Goal: Task Accomplishment & Management: Manage account settings

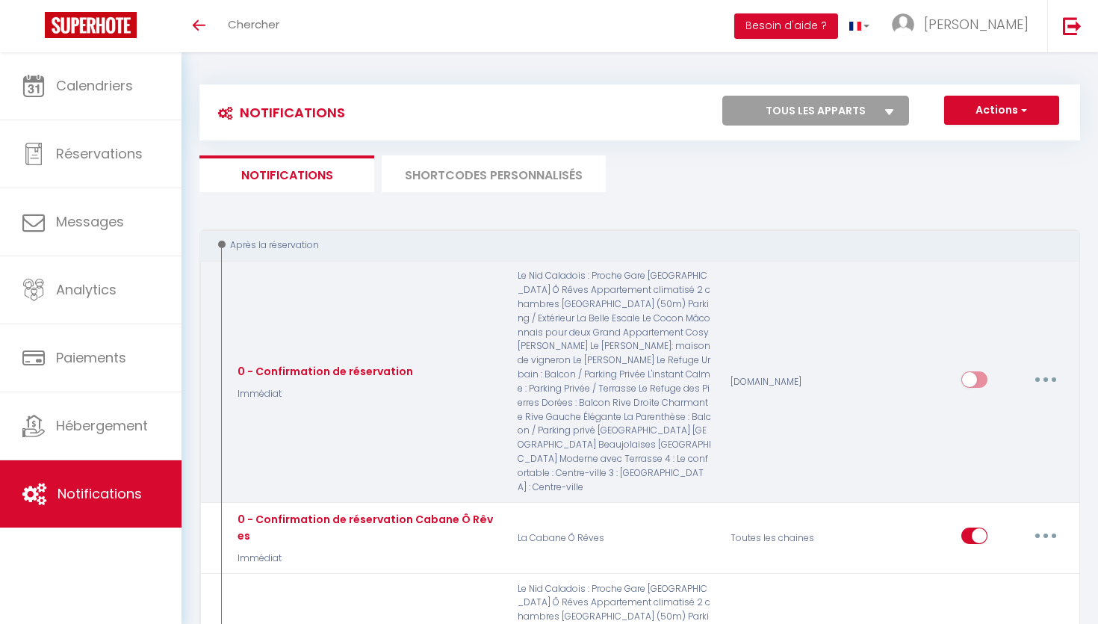
select select
checkbox input "false"
select select
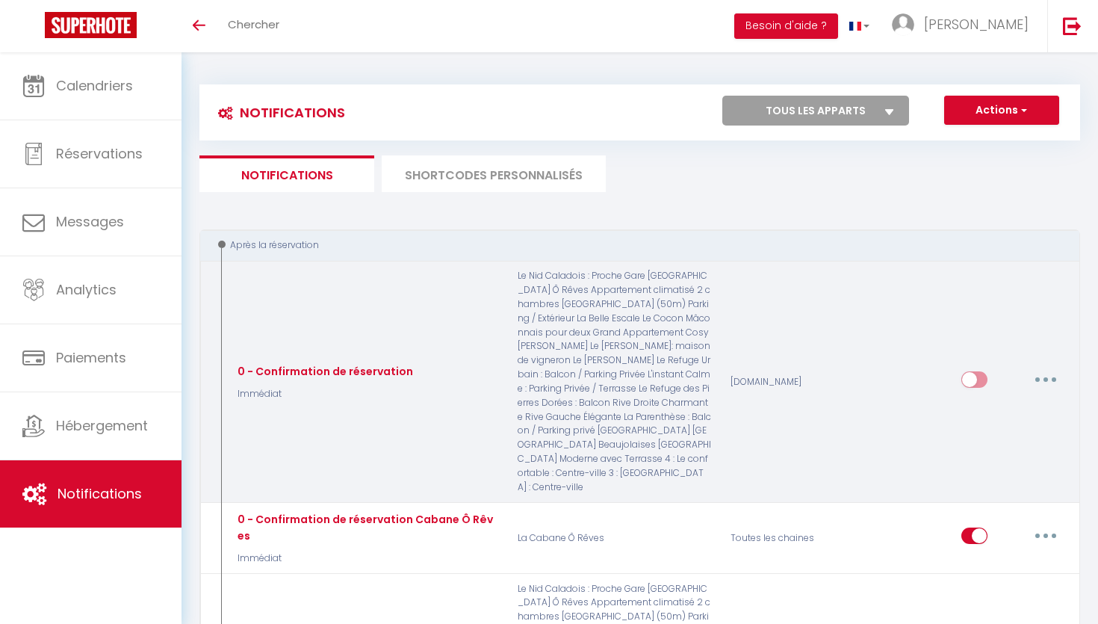
checkbox input "false"
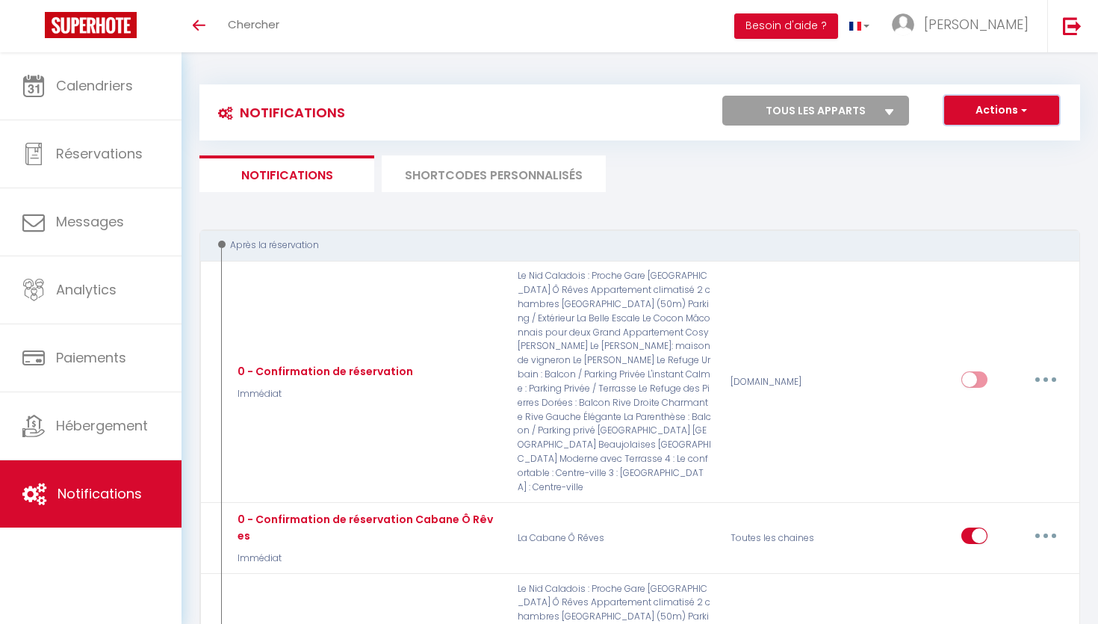
click at [1007, 122] on button "Actions" at bounding box center [1001, 111] width 115 height 30
drag, startPoint x: 975, startPoint y: 144, endPoint x: 858, endPoint y: 175, distance: 121.2
click at [975, 144] on link "Nouvelle Notification" at bounding box center [980, 142] width 155 height 19
select select "Immédiat"
select select
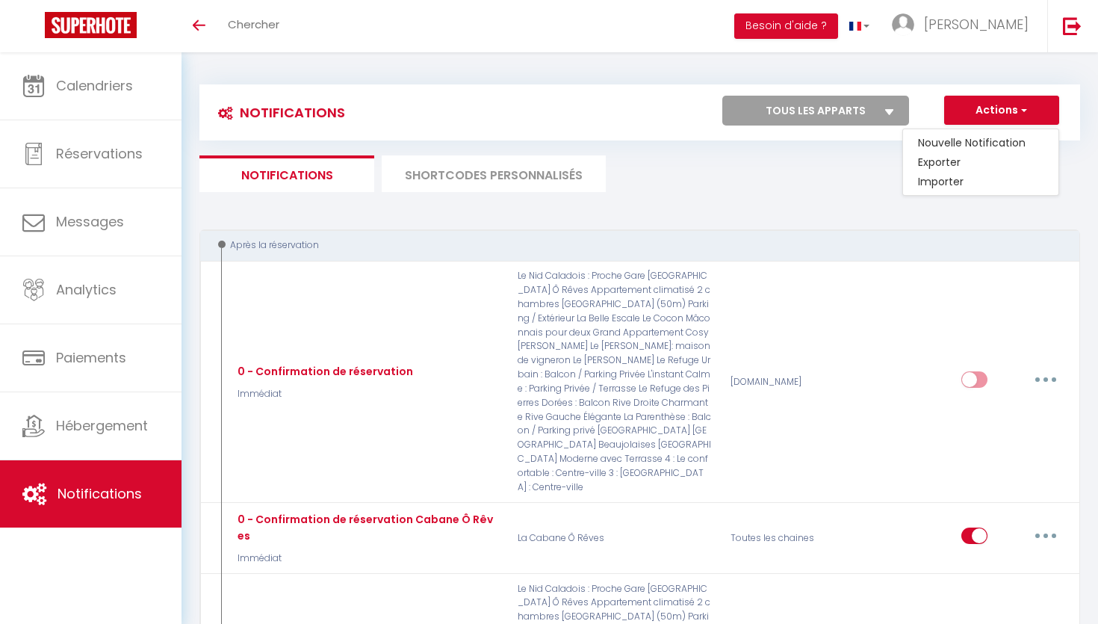
checkbox input "false"
radio input "true"
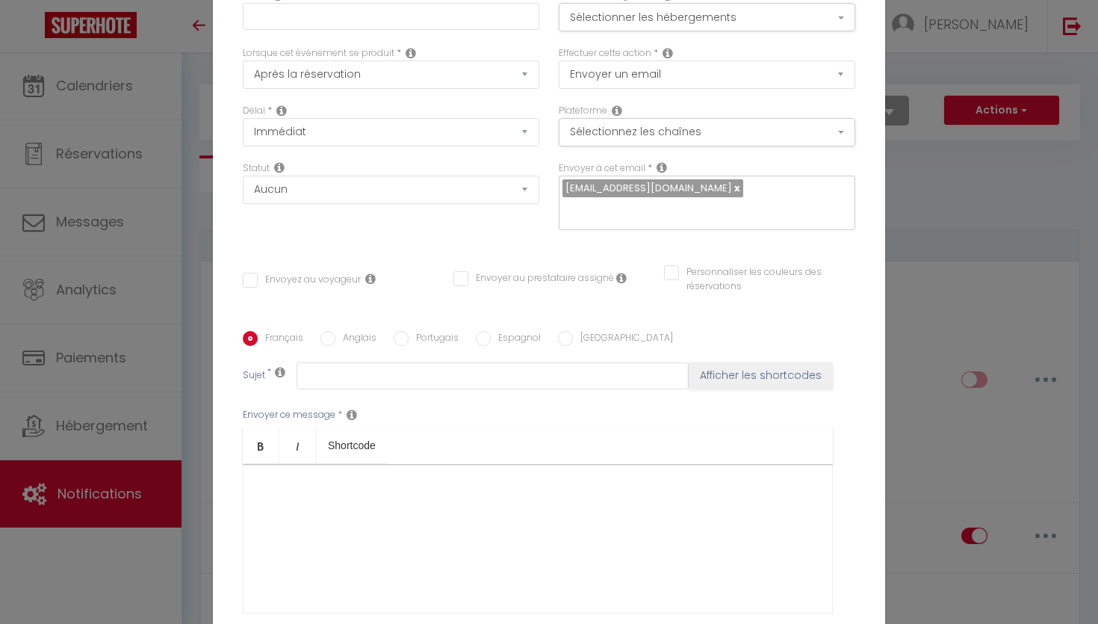
scroll to position [149, 0]
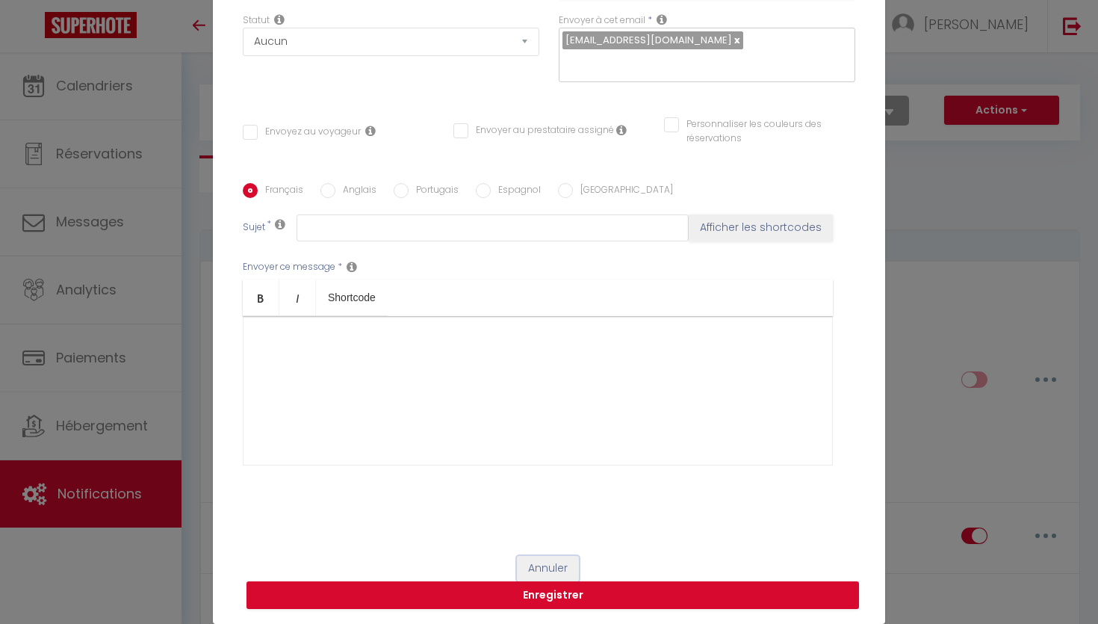
click at [561, 559] on button "Annuler" at bounding box center [548, 568] width 62 height 25
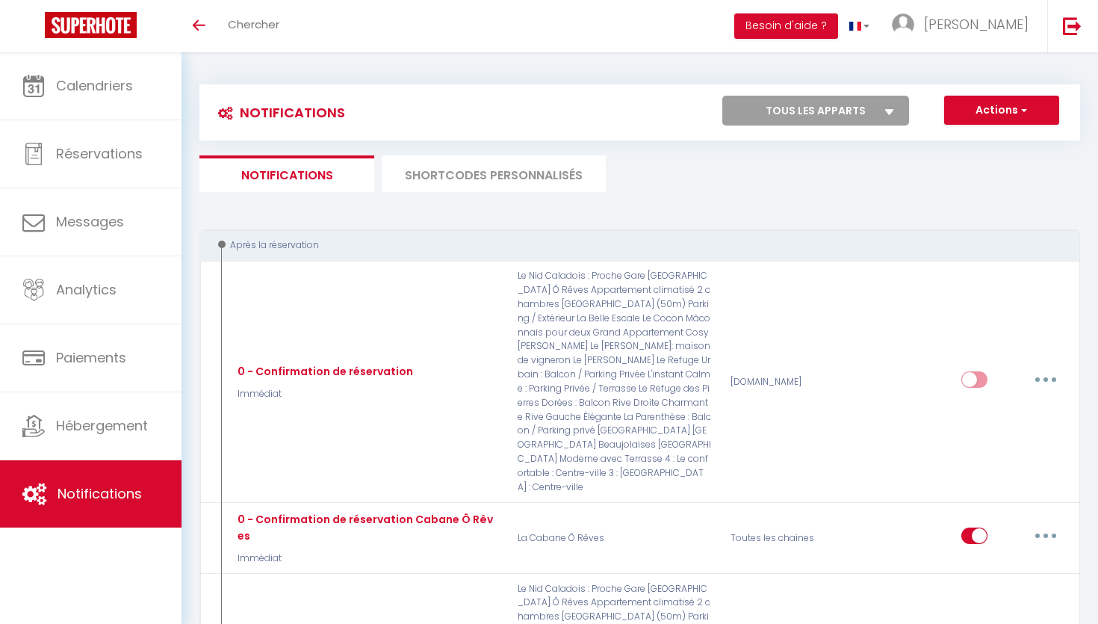
click at [516, 173] on li "SHORTCODES PERSONNALISÉS" at bounding box center [494, 173] width 224 height 37
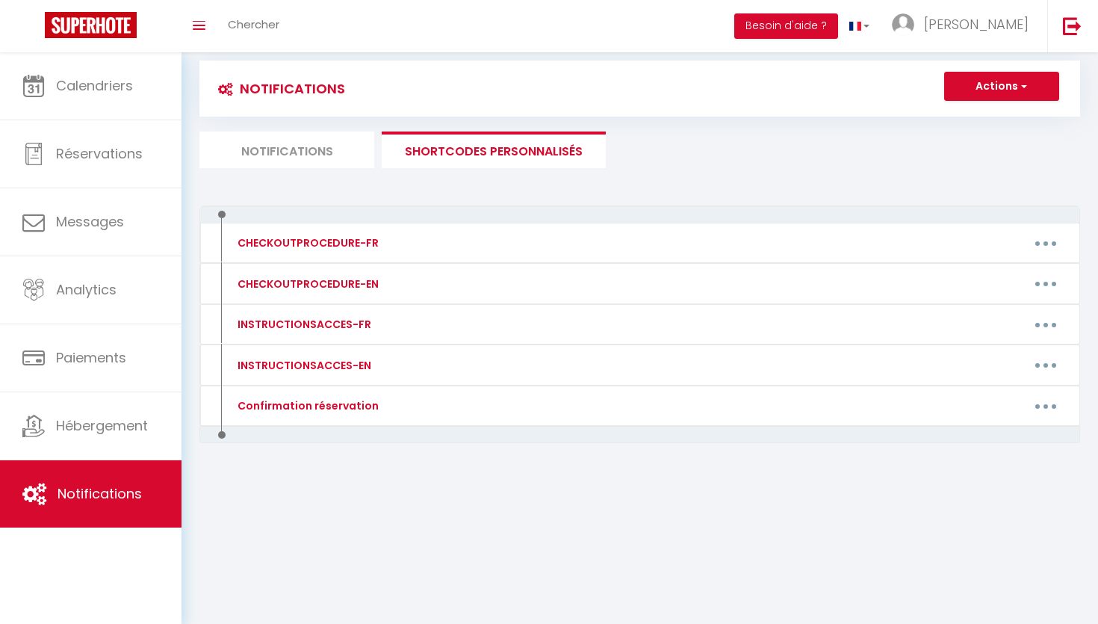
scroll to position [46, 0]
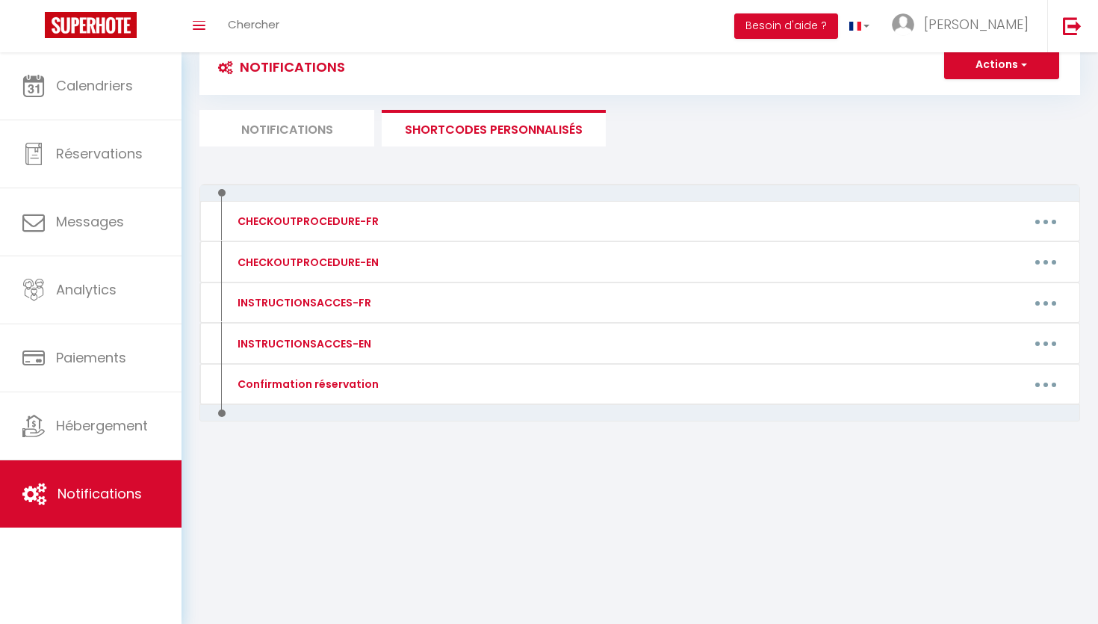
click at [610, 468] on div "CHECKOUTPROCEDURE-FR Editer Supprimer CHECKOUTPROCEDURE-EN Editer Supprimer INS…" at bounding box center [639, 334] width 880 height 301
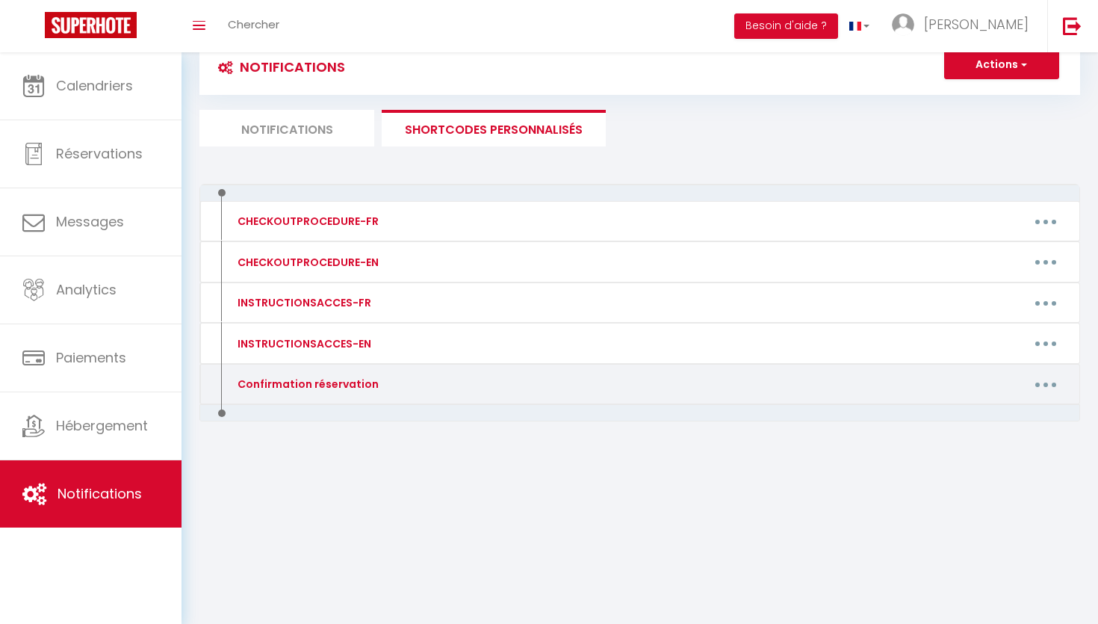
click at [1042, 388] on button "button" at bounding box center [1046, 384] width 42 height 24
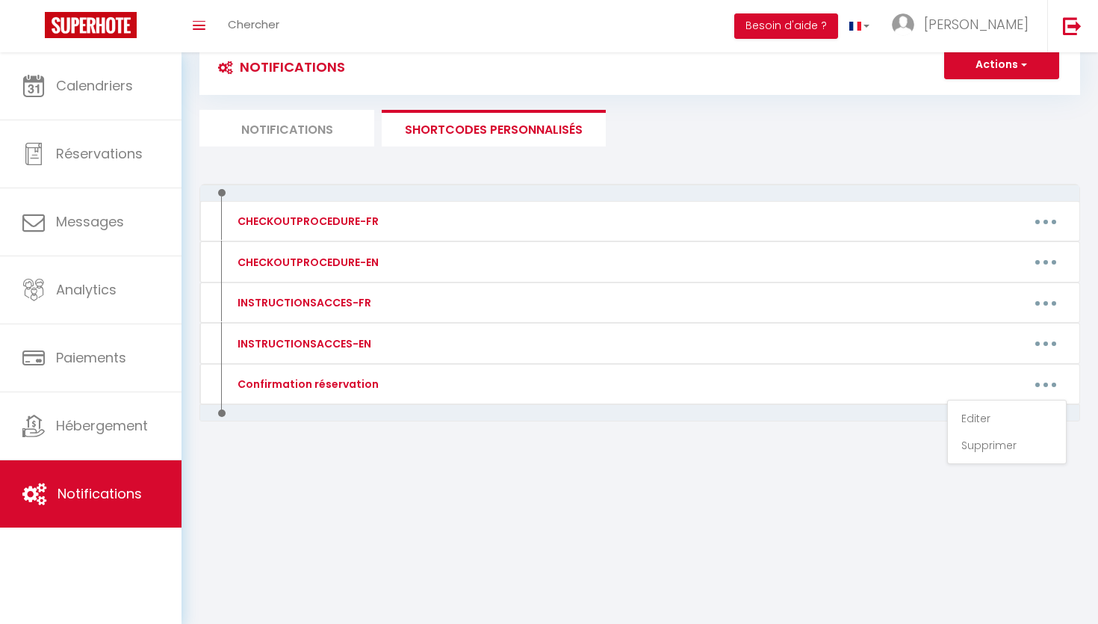
click at [822, 481] on div "CHECKOUTPROCEDURE-FR Editer Supprimer CHECKOUTPROCEDURE-EN Editer Supprimer INS…" at bounding box center [639, 334] width 880 height 301
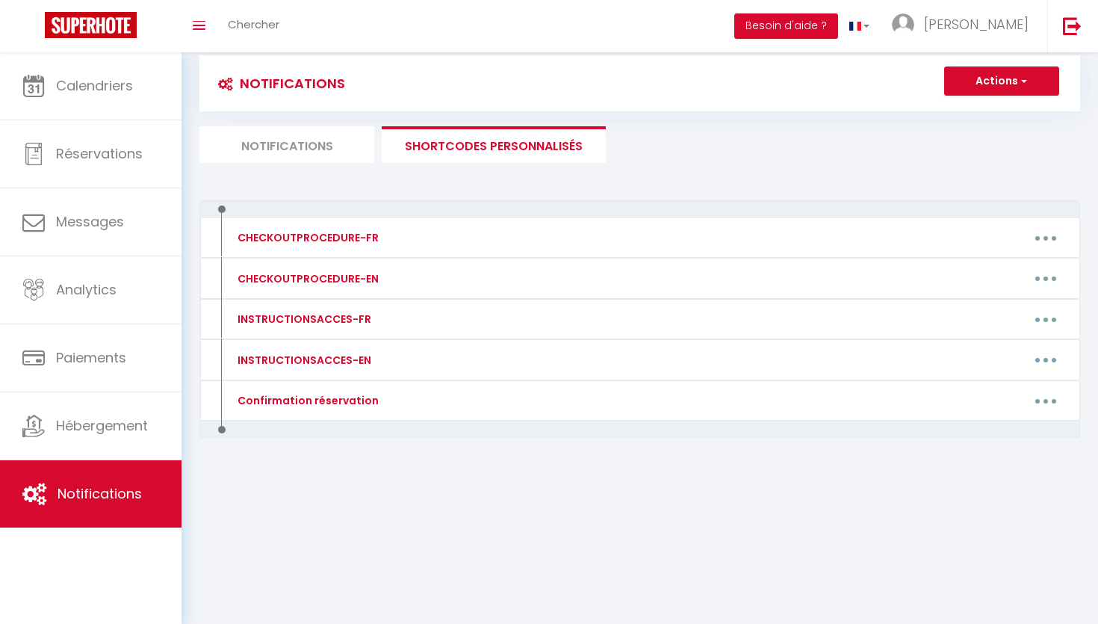
scroll to position [0, 0]
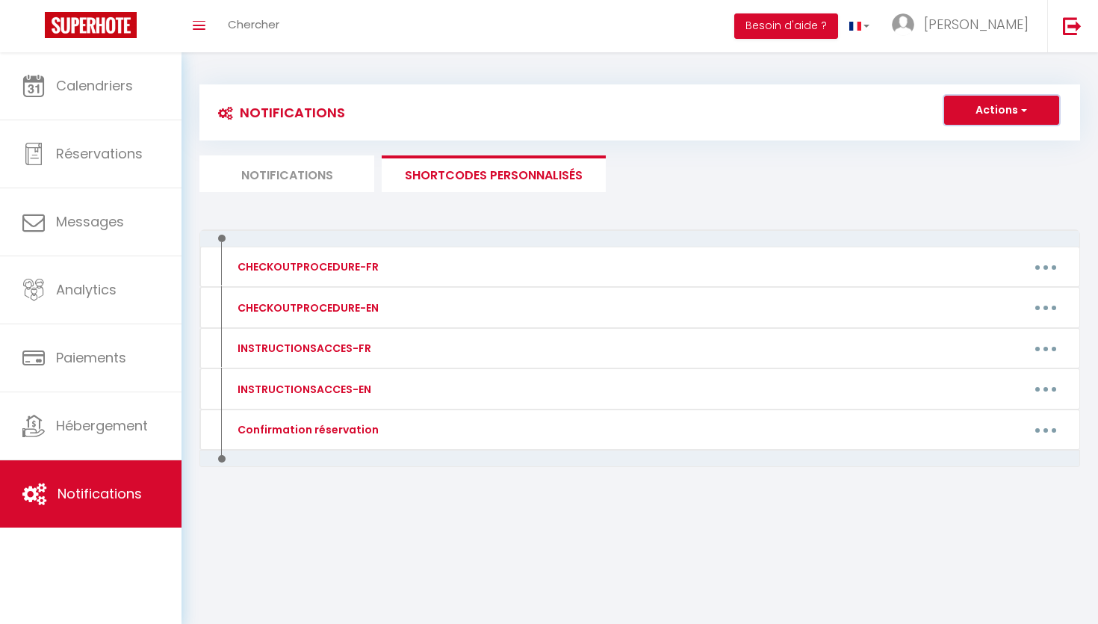
click at [968, 105] on button "Actions" at bounding box center [1001, 111] width 115 height 30
click at [119, 484] on span "Notifications" at bounding box center [99, 493] width 84 height 19
click at [244, 178] on li "Notifications" at bounding box center [286, 173] width 175 height 37
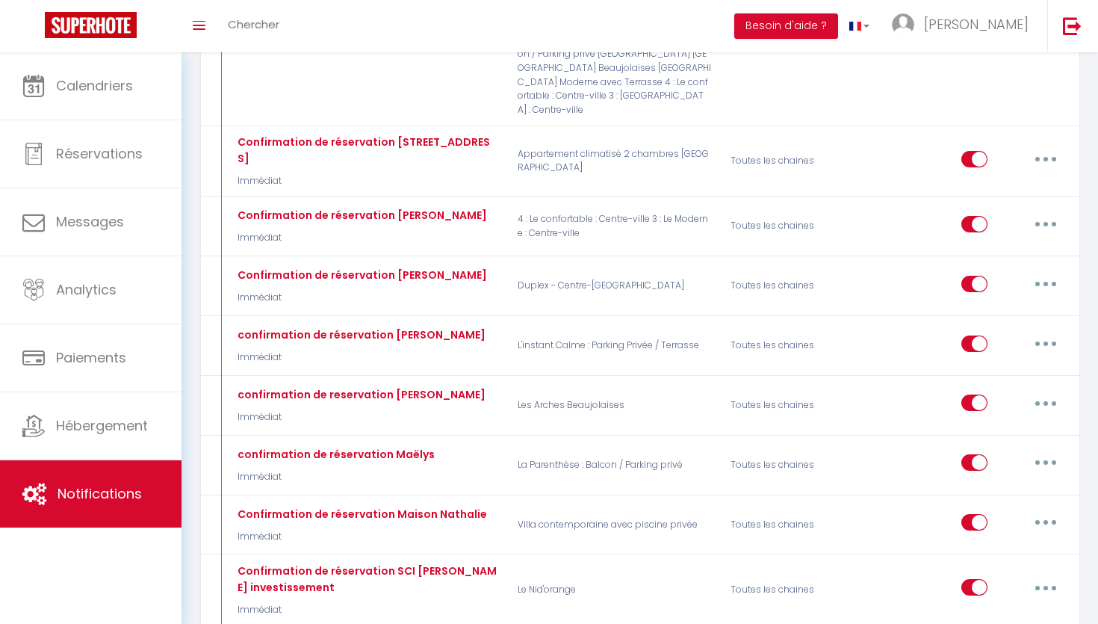
scroll to position [1215, 0]
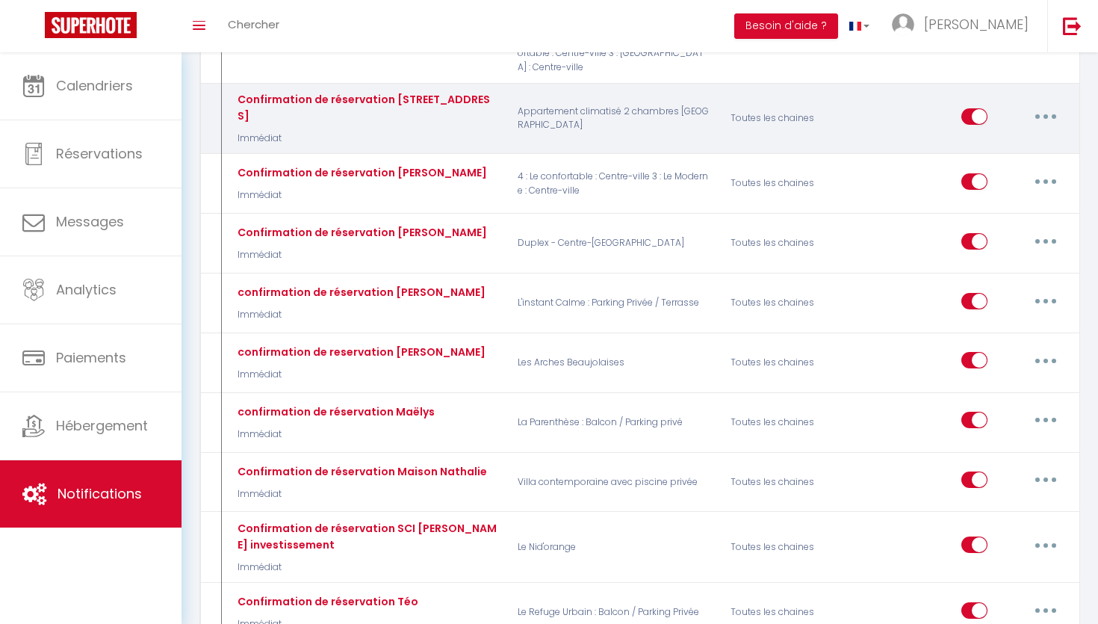
click at [1030, 105] on button "button" at bounding box center [1046, 117] width 42 height 24
click at [1027, 137] on link "Editer" at bounding box center [1006, 149] width 111 height 25
type input "Confirmation de réservation [STREET_ADDRESS]"
checkbox input "true"
checkbox input "false"
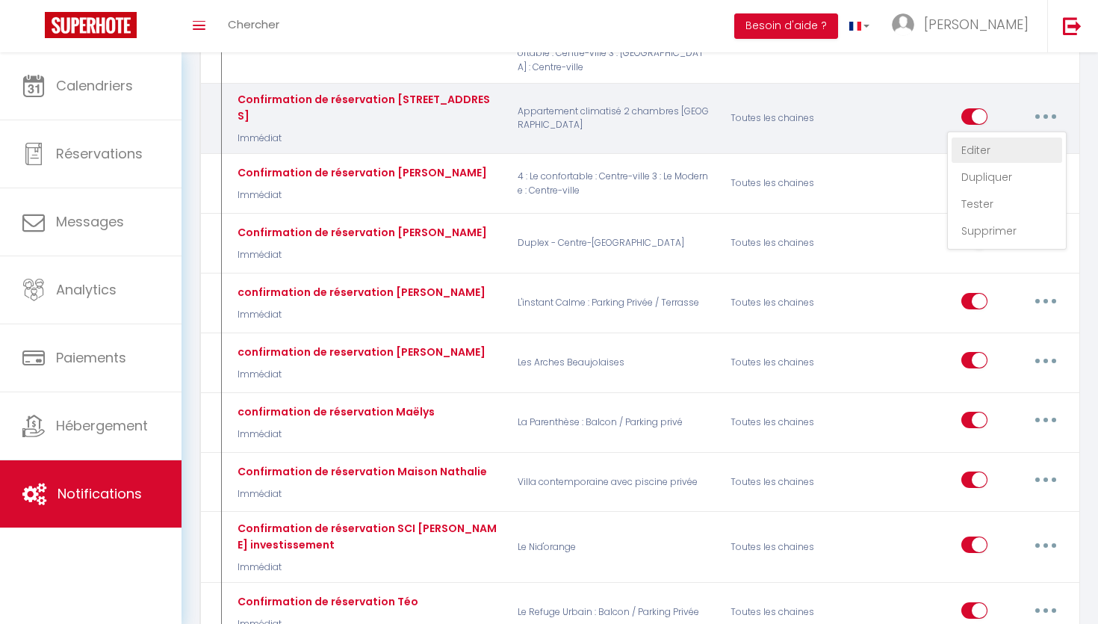
checkbox input "false"
type input "Confirmation de réservation"
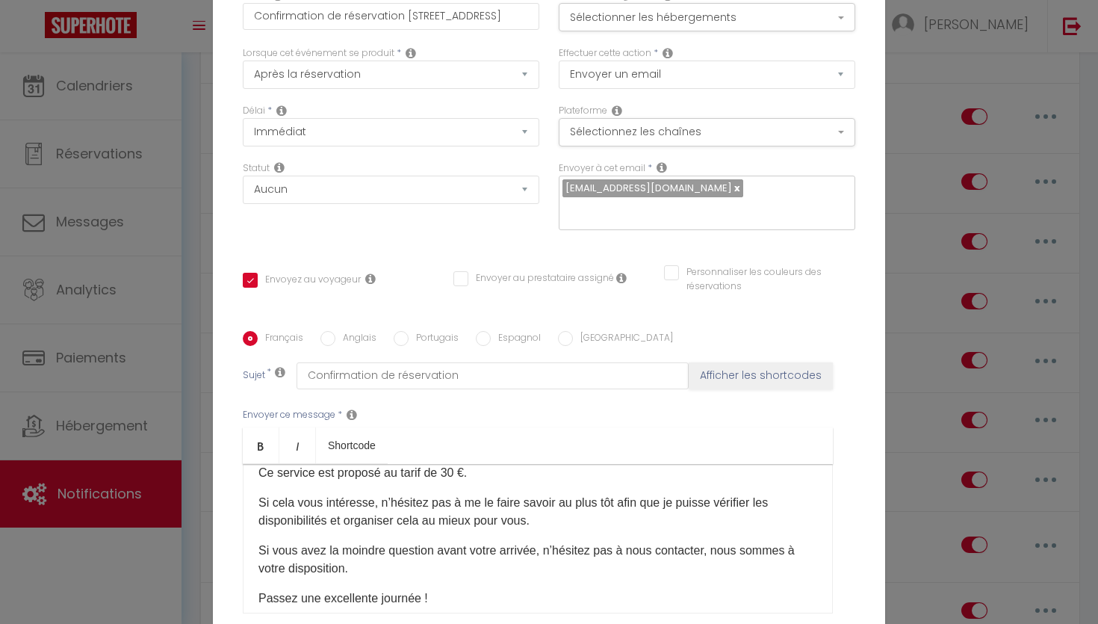
scroll to position [287, 0]
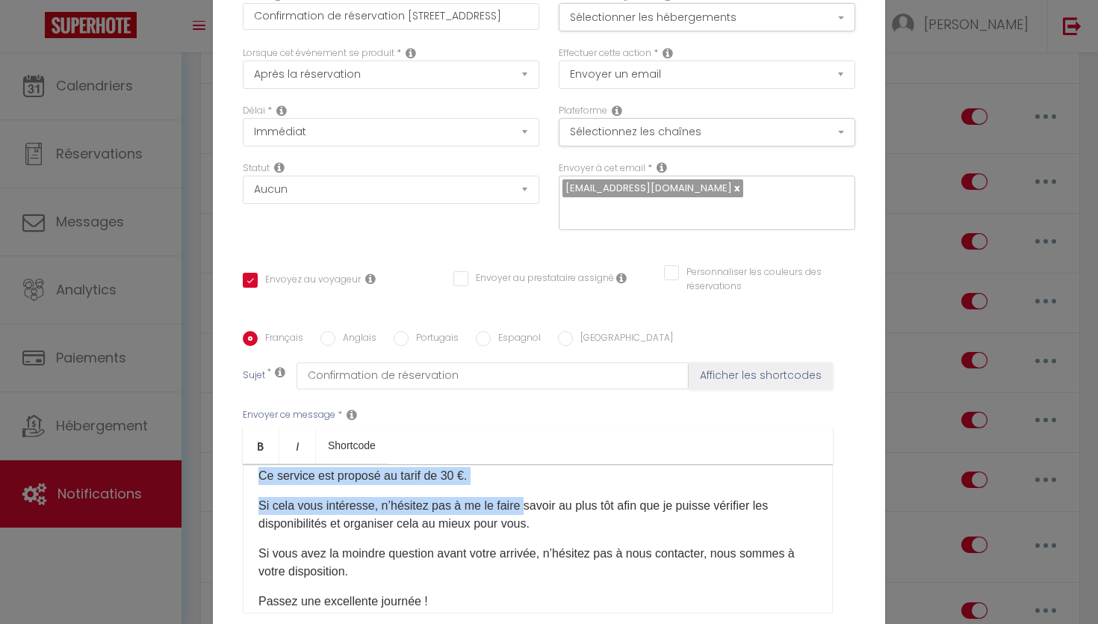
drag, startPoint x: 258, startPoint y: 479, endPoint x: 526, endPoint y: 521, distance: 271.3
click at [526, 521] on div "Bonjour [GUEST:FIRST_NAME]​, Merci de nous faire confiance pour votre séjour à …" at bounding box center [538, 538] width 590 height 149
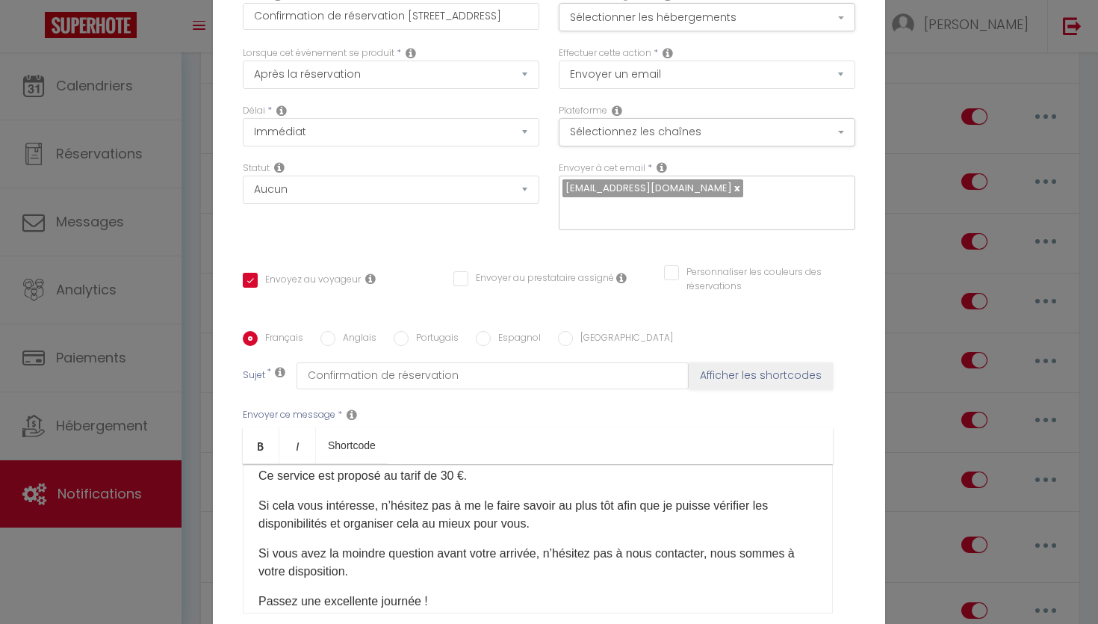
click at [550, 532] on p "Si cela vous intéresse, n’hésitez pas à me le faire savoir au plus tôt afin que…" at bounding box center [537, 515] width 559 height 36
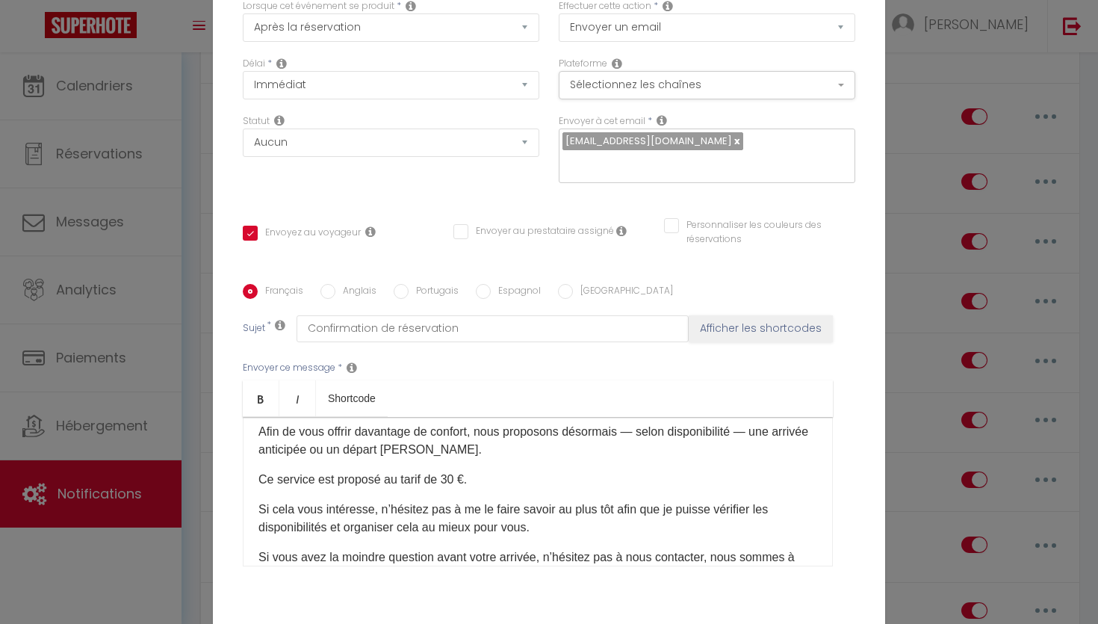
scroll to position [225, 0]
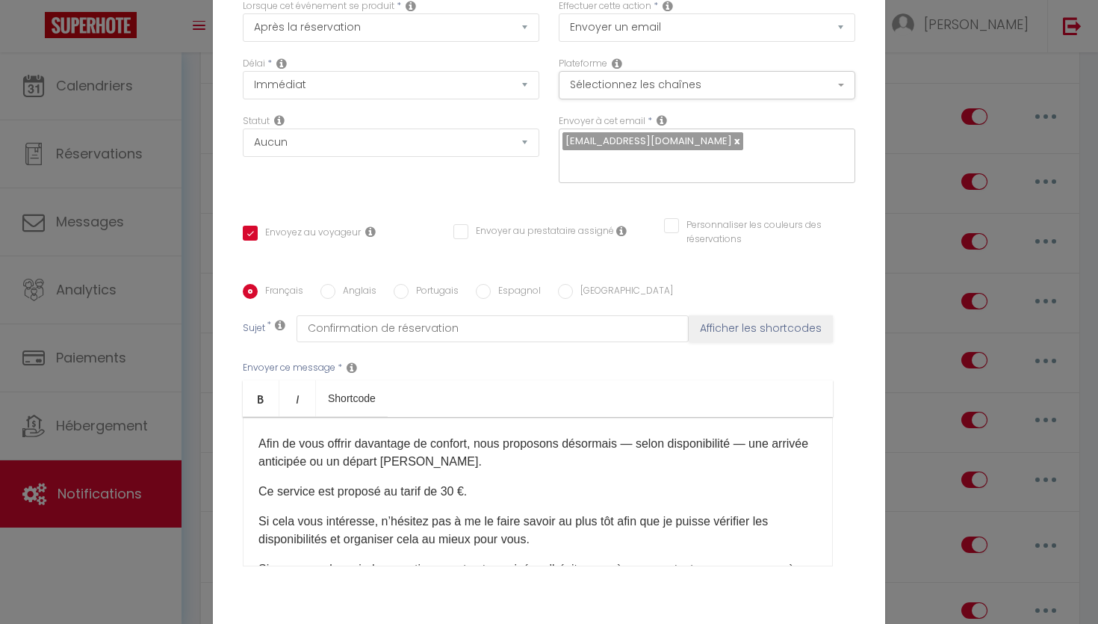
click at [481, 494] on p "Ce service est proposé au tarif de 30 €." at bounding box center [537, 491] width 559 height 18
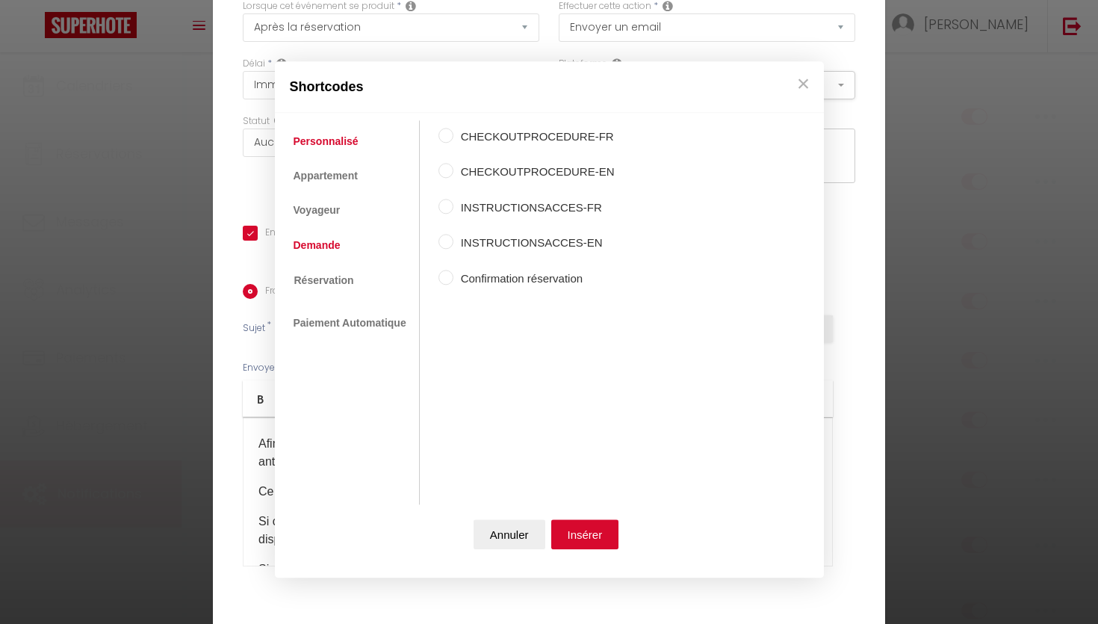
click at [318, 247] on link "Demande" at bounding box center [317, 244] width 62 height 27
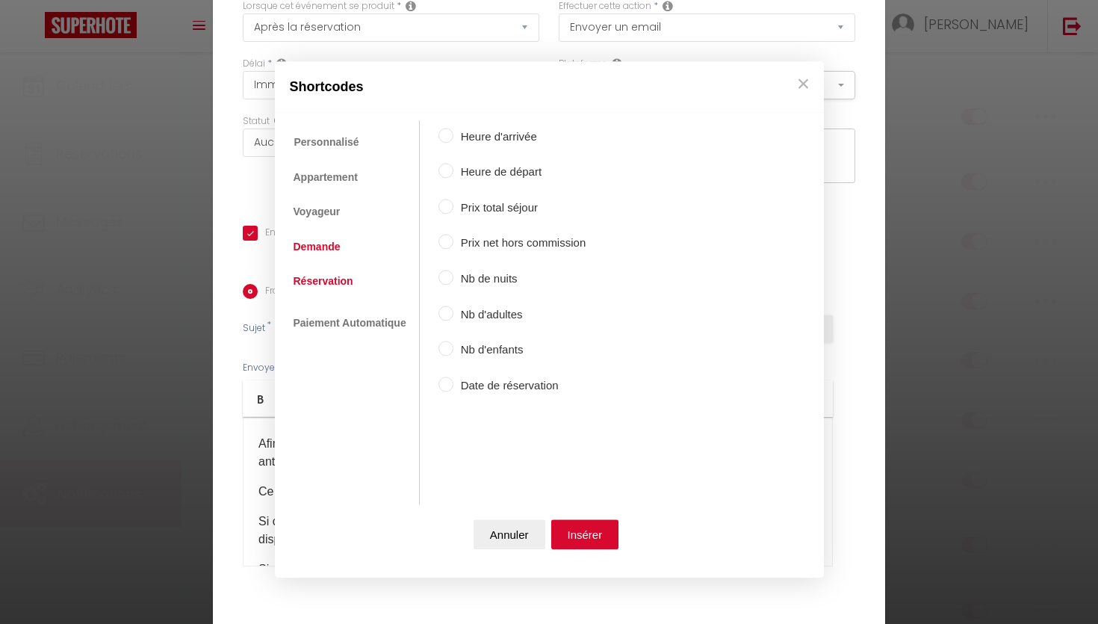
click at [329, 277] on link "Réservation" at bounding box center [323, 280] width 75 height 27
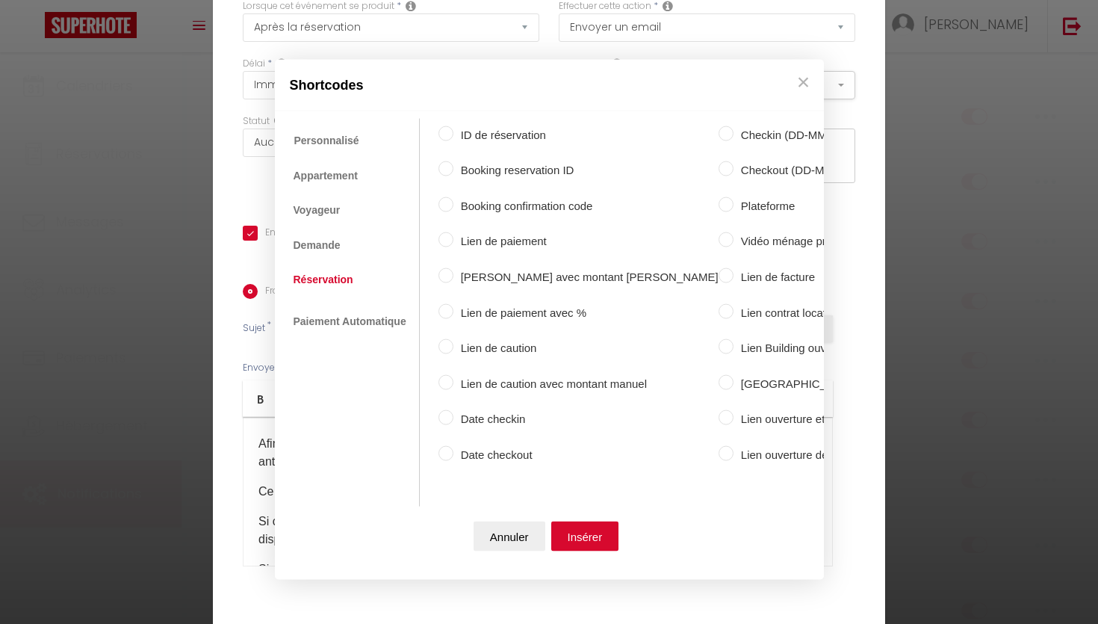
click at [506, 349] on label "Lien de caution" at bounding box center [585, 348] width 265 height 18
click at [453, 349] on input "Lien de caution" at bounding box center [445, 346] width 15 height 15
radio input "true"
click at [585, 534] on button "Insérer" at bounding box center [585, 536] width 68 height 30
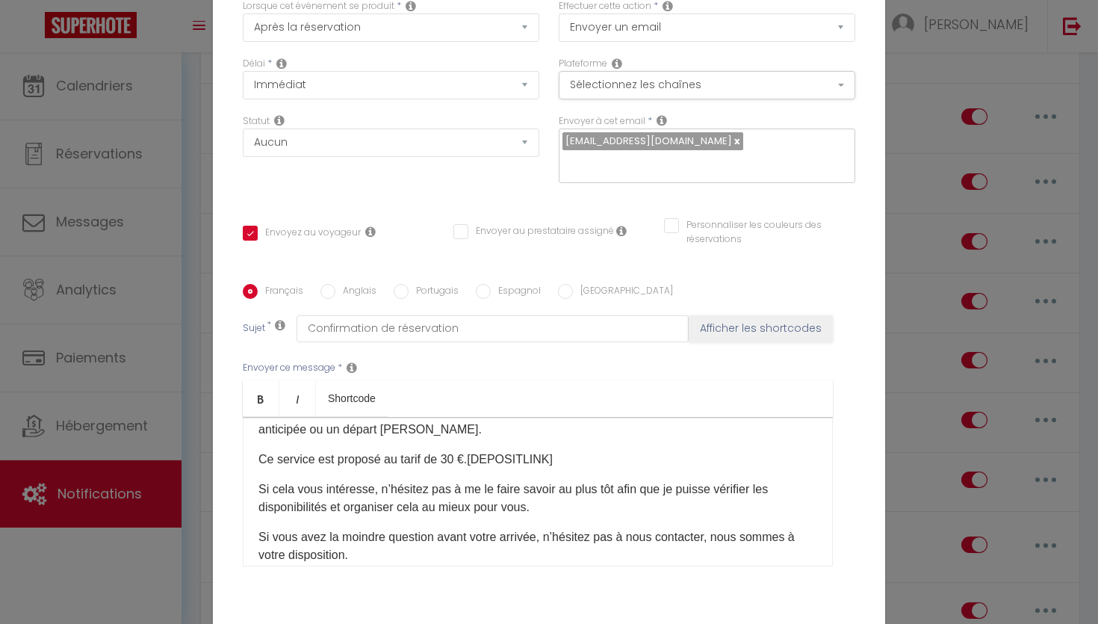
scroll to position [259, 0]
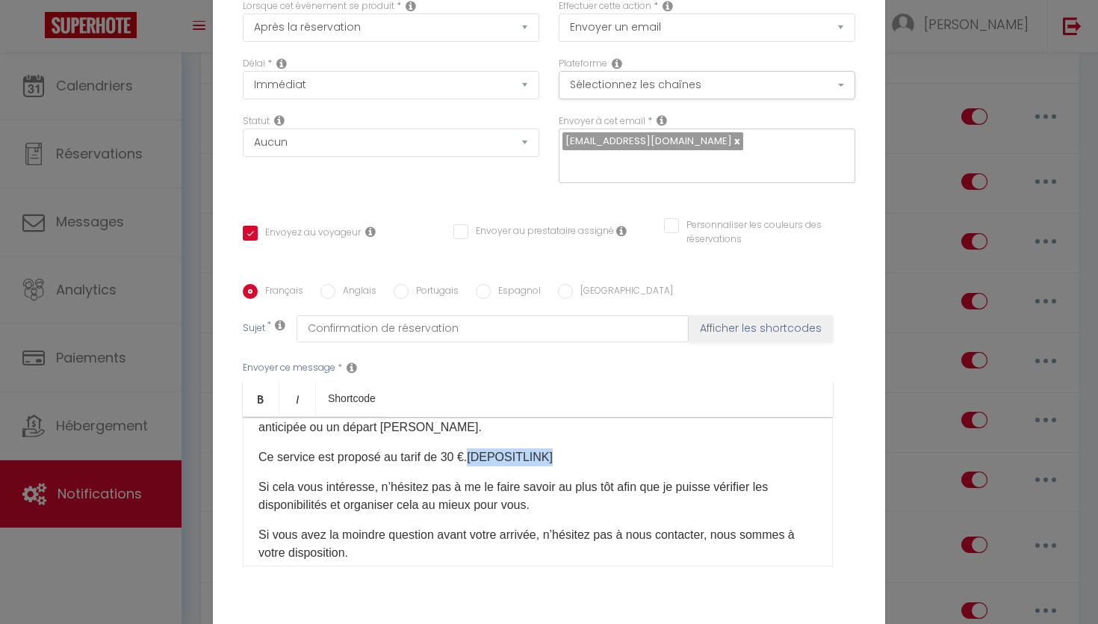
drag, startPoint x: 558, startPoint y: 464, endPoint x: 471, endPoint y: 463, distance: 86.6
click at [471, 463] on p "Ce service est proposé au tarif de 30 €. [DEPOSITLINK] ​" at bounding box center [537, 457] width 559 height 18
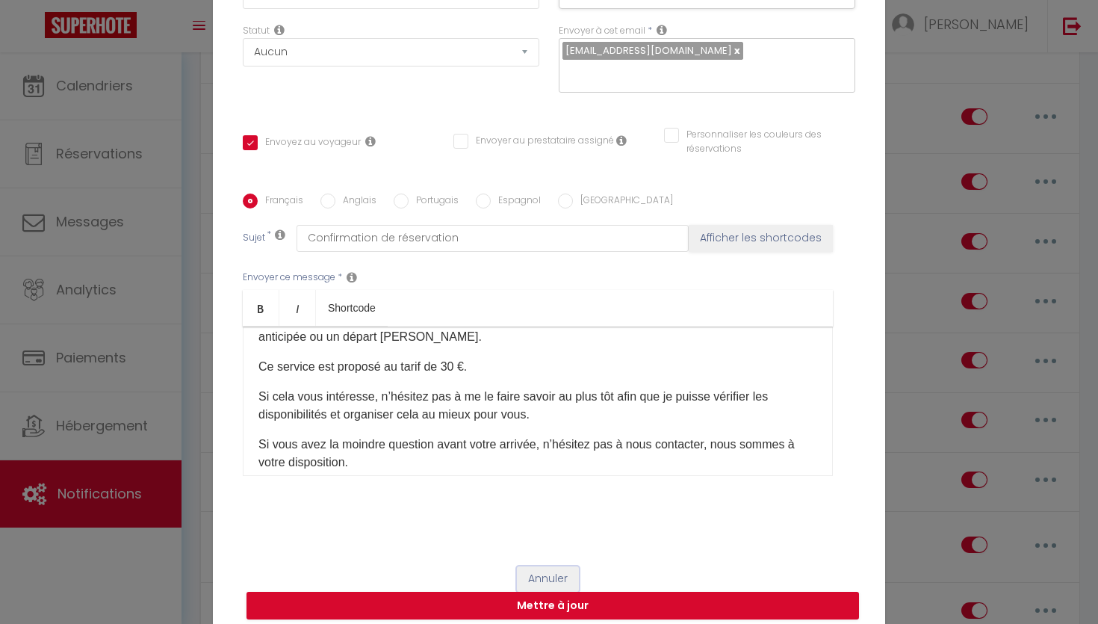
click at [528, 572] on button "Annuler" at bounding box center [548, 578] width 62 height 25
